Goal: Navigation & Orientation: Find specific page/section

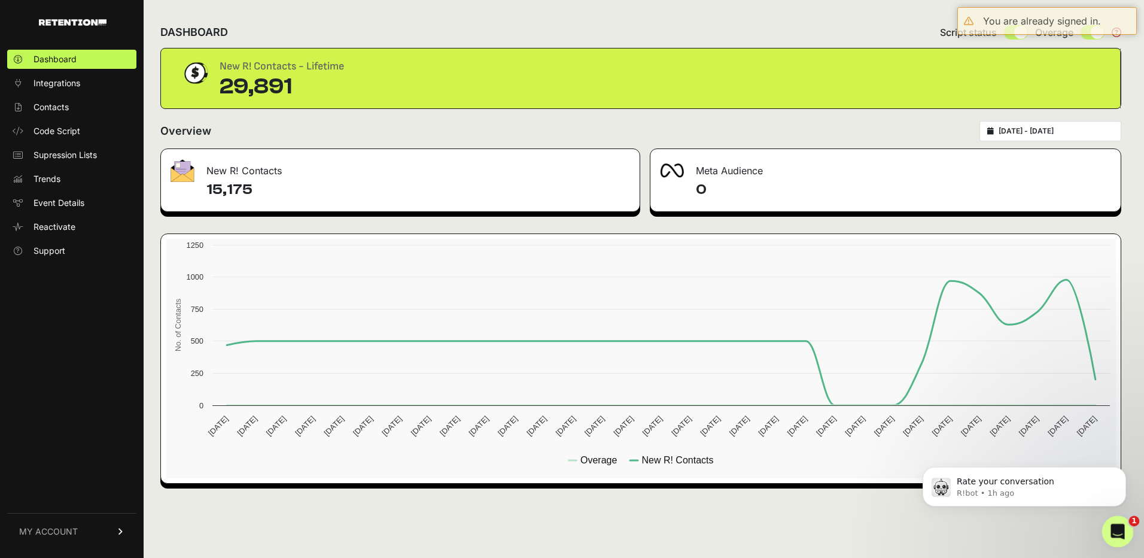
click at [1120, 523] on icon "Open Intercom Messenger" at bounding box center [1116, 530] width 20 height 20
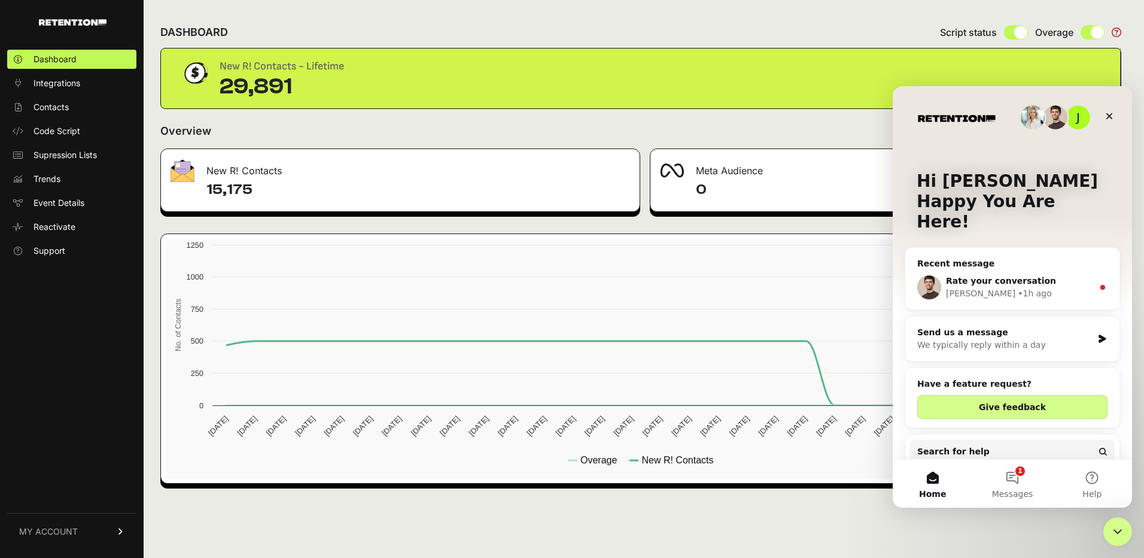
click at [1023, 276] on span "Rate your conversation" at bounding box center [1001, 281] width 110 height 10
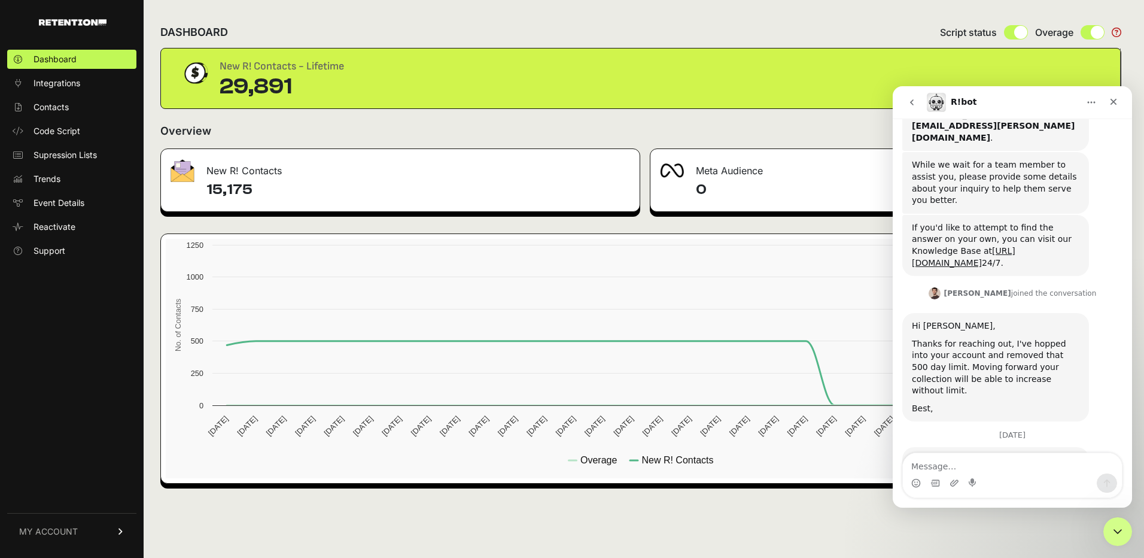
scroll to position [778, 0]
click at [1045, 518] on span "Amazing" at bounding box center [1042, 529] width 22 height 22
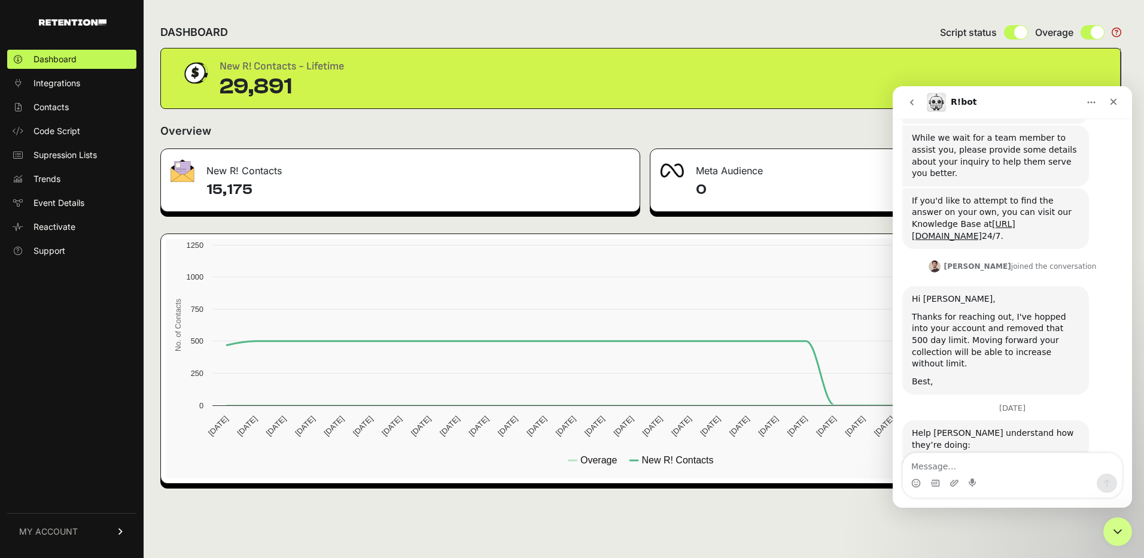
scroll to position [811, 0]
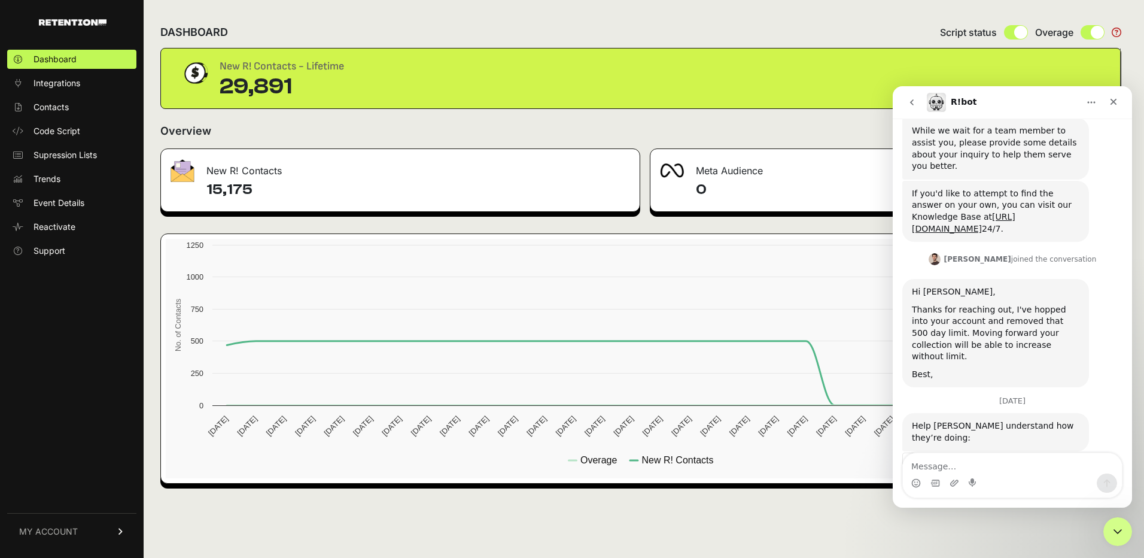
click at [1051, 527] on div "Submit" at bounding box center [1048, 539] width 24 height 24
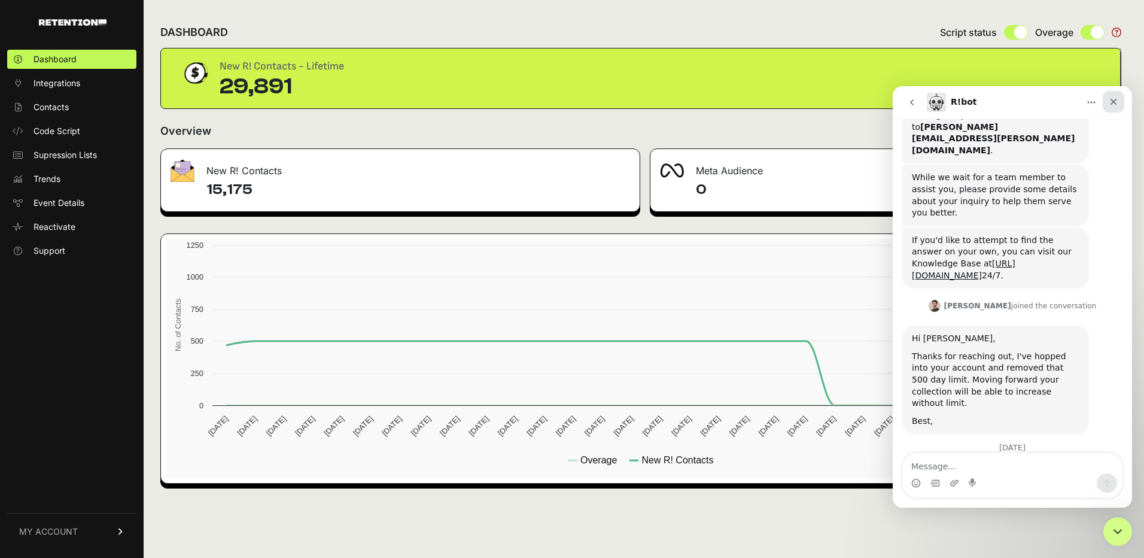
click at [1112, 96] on div "Close" at bounding box center [1114, 102] width 22 height 22
